Goal: Check status: Check status

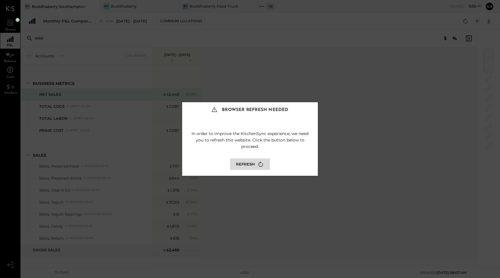
click at [254, 161] on button "Refresh" at bounding box center [250, 163] width 40 height 11
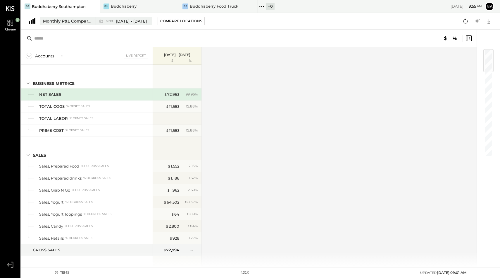
click at [120, 21] on span "[DATE] - [DATE]" at bounding box center [131, 21] width 31 height 6
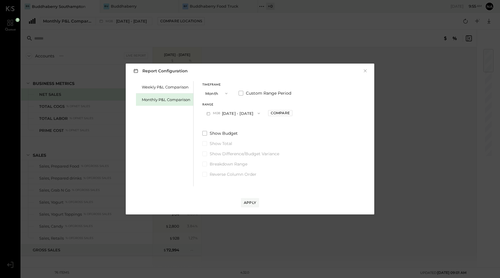
click at [234, 114] on button "M08 [DATE] - [DATE]" at bounding box center [234, 113] width 62 height 11
click at [234, 128] on span "[DATE] - [DATE]" at bounding box center [231, 126] width 28 height 5
click at [241, 95] on span at bounding box center [241, 93] width 5 height 5
click at [241, 92] on span at bounding box center [241, 93] width 5 height 5
click at [203, 134] on span at bounding box center [205, 133] width 5 height 5
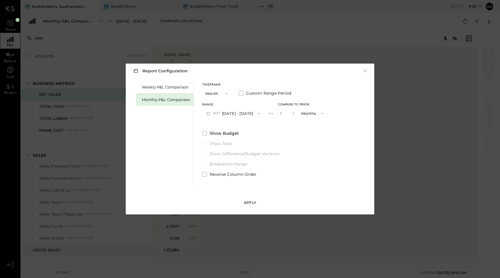
click at [254, 200] on div "Apply" at bounding box center [250, 202] width 12 height 5
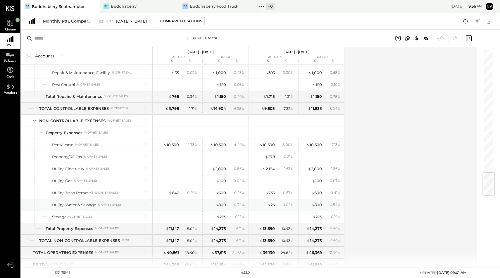
scroll to position [1046, 0]
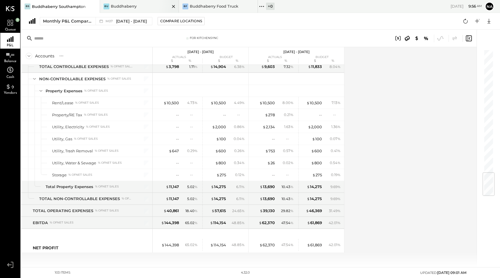
click at [124, 5] on div "Buddhaberry" at bounding box center [124, 7] width 26 height 6
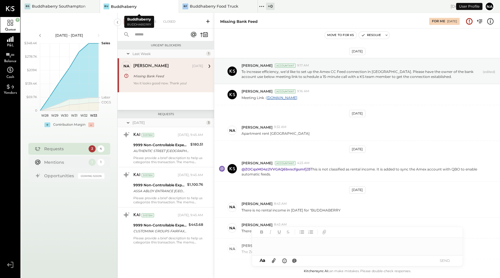
scroll to position [116, 0]
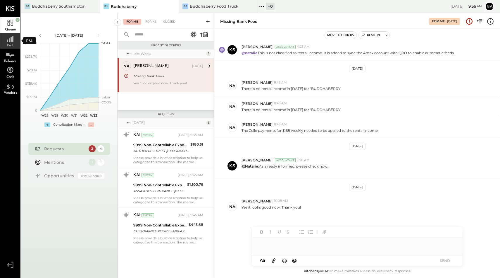
click at [5, 41] on div "P&L" at bounding box center [10, 41] width 20 height 16
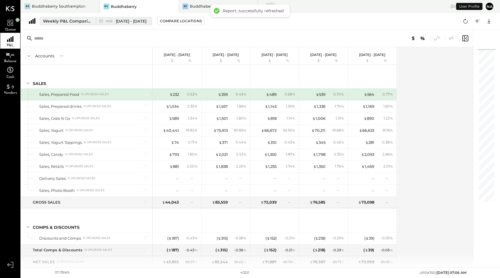
click at [85, 23] on div "Weekly P&L Comparison" at bounding box center [67, 21] width 49 height 6
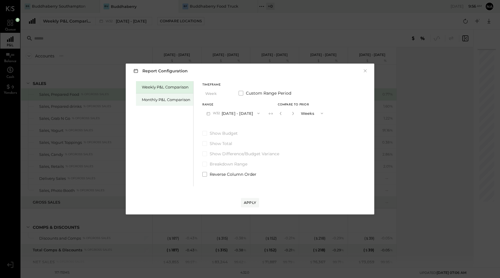
click at [173, 100] on div "Monthly P&L Comparison" at bounding box center [166, 100] width 49 height 6
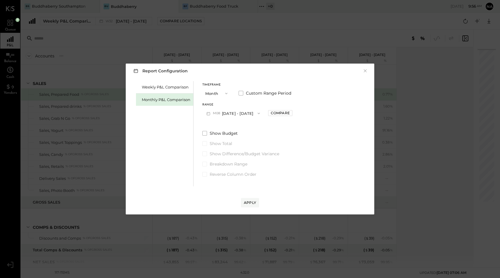
click at [235, 113] on button "M08 [DATE] - [DATE]" at bounding box center [234, 113] width 62 height 11
click at [234, 125] on span "[DATE] - [DATE]" at bounding box center [231, 126] width 28 height 5
click at [271, 112] on div "Compare" at bounding box center [280, 112] width 19 height 5
click at [204, 136] on label "Show Budget" at bounding box center [265, 133] width 125 height 6
click at [253, 203] on div "Apply" at bounding box center [250, 202] width 12 height 5
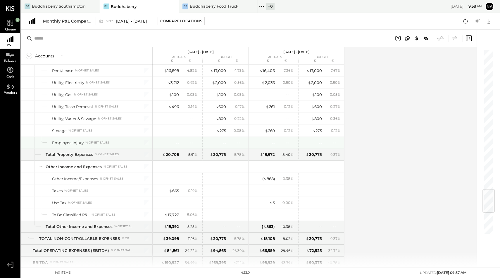
scroll to position [1358, 0]
